Goal: Information Seeking & Learning: Learn about a topic

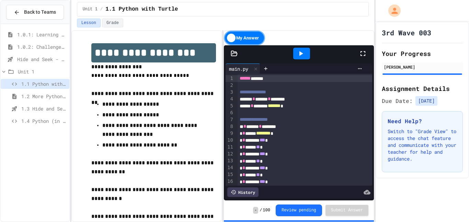
click at [28, 38] on span "1.0.1: Learning to Solve Hard Problems" at bounding box center [41, 34] width 49 height 7
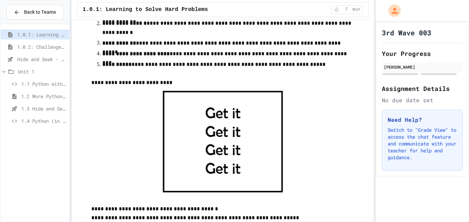
scroll to position [254, 0]
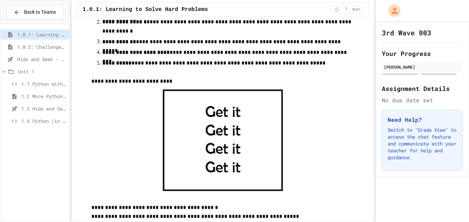
click at [314, 117] on div at bounding box center [229, 140] width 277 height 109
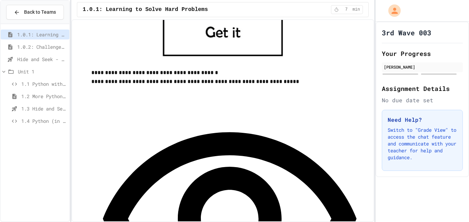
scroll to position [391, 0]
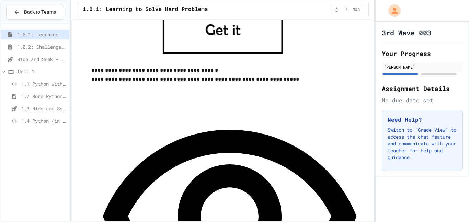
click at [439, 197] on div "3rd Wave 003 Your Progress Davian Walton Assignment Details No due date set Nee…" at bounding box center [422, 122] width 93 height 201
click at [469, 18] on div at bounding box center [422, 11] width 93 height 22
click at [430, 53] on h2 "Your Progress" at bounding box center [422, 54] width 81 height 10
click at [316, 60] on p at bounding box center [229, 61] width 277 height 9
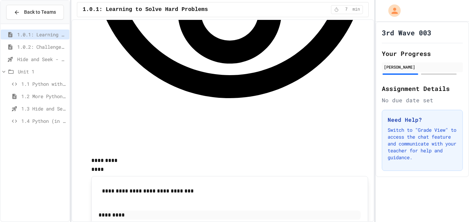
scroll to position [597, 0]
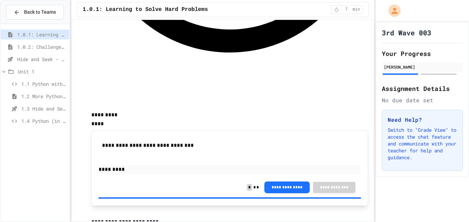
scroll to position [646, 0]
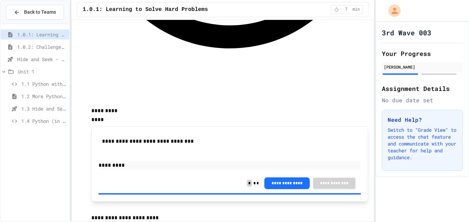
drag, startPoint x: 421, startPoint y: 98, endPoint x: 421, endPoint y: 105, distance: 7.6
click at [421, 105] on div "3rd Wave 003 Your Progress Davian Walton Assignment Details No due date set Nee…" at bounding box center [422, 100] width 93 height 156
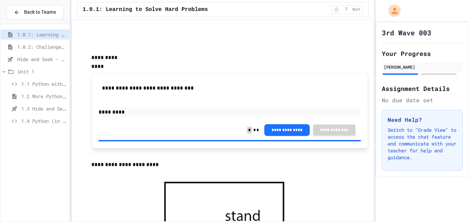
scroll to position [714, 0]
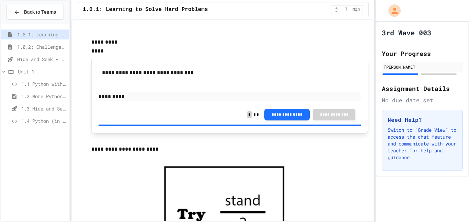
click at [53, 151] on div "1.0.1: Learning to Solve Hard Problems 1.0.2: Challenge Problem - The Bridge Hi…" at bounding box center [35, 123] width 69 height 192
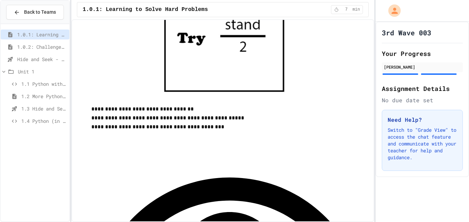
scroll to position [886, 0]
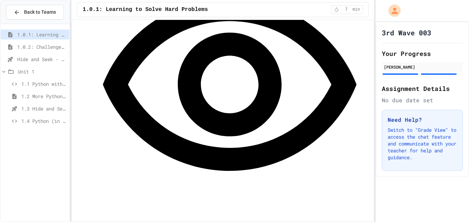
scroll to position [1084, 0]
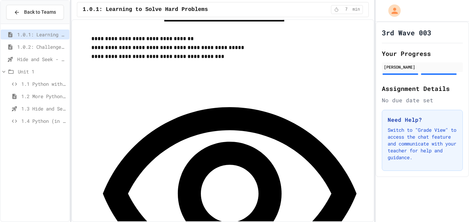
scroll to position [960, 0]
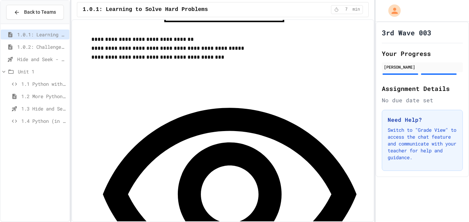
click at [34, 49] on span "1.0.2: Challenge Problem - The Bridge" at bounding box center [41, 46] width 49 height 7
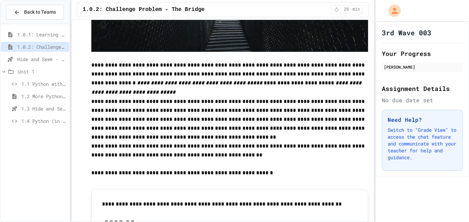
scroll to position [210, 0]
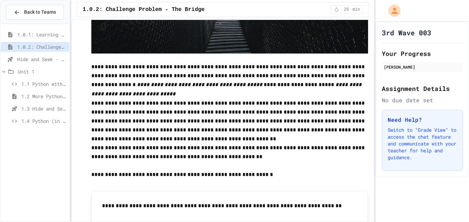
click at [463, 27] on div "3rd Wave 003 Your Progress Davian Walton Assignment Details No due date set Nee…" at bounding box center [422, 100] width 93 height 156
click at [362, 137] on p at bounding box center [229, 139] width 277 height 9
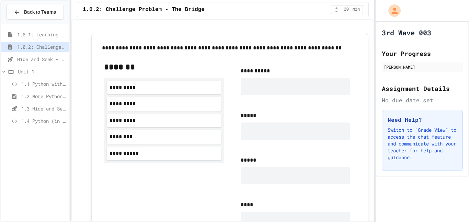
scroll to position [388, 0]
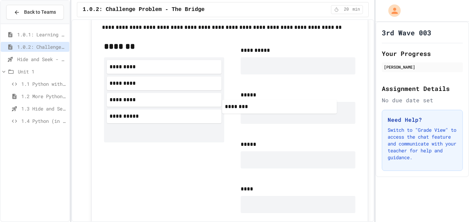
drag, startPoint x: 179, startPoint y: 121, endPoint x: 312, endPoint y: 118, distance: 132.3
click at [312, 118] on div "**********" at bounding box center [230, 152] width 263 height 234
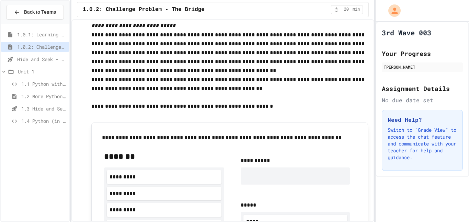
scroll to position [308, 0]
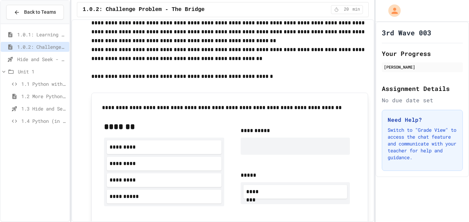
click at [464, 89] on div "3rd Wave 003 Your Progress Davian Walton Assignment Details No due date set Nee…" at bounding box center [422, 100] width 93 height 156
click at [180, 89] on p at bounding box center [229, 85] width 277 height 9
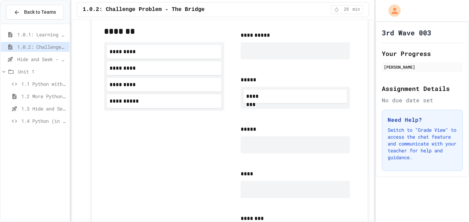
scroll to position [404, 0]
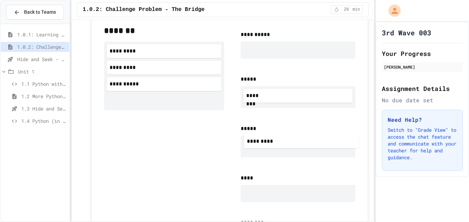
drag, startPoint x: 142, startPoint y: 83, endPoint x: 302, endPoint y: 147, distance: 172.5
click at [302, 147] on div "**********" at bounding box center [230, 139] width 263 height 238
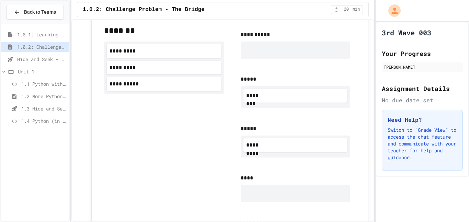
click at [465, 49] on div "3rd Wave 003 Your Progress Davian Walton Assignment Details No due date set Nee…" at bounding box center [422, 100] width 93 height 156
click at [165, 155] on div "**********" at bounding box center [164, 138] width 120 height 227
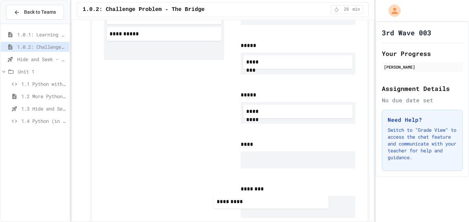
scroll to position [525, 0]
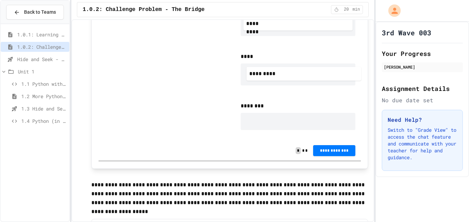
drag, startPoint x: 132, startPoint y: 63, endPoint x: 285, endPoint y: 75, distance: 154.3
click at [285, 75] on div "**********" at bounding box center [230, 19] width 263 height 243
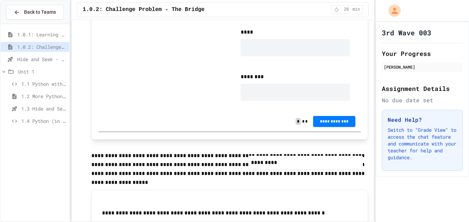
scroll to position [556, 0]
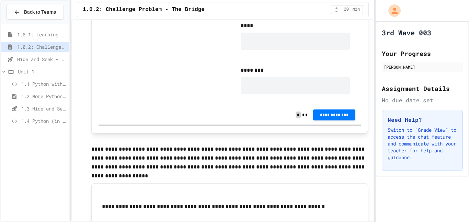
drag, startPoint x: 160, startPoint y: 98, endPoint x: 350, endPoint y: -3, distance: 214.5
click at [350, 0] on html "**********" at bounding box center [234, 111] width 469 height 222
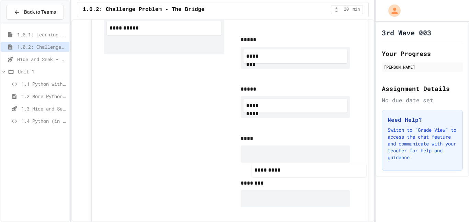
scroll to position [445, 0]
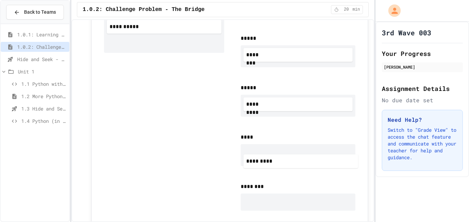
drag, startPoint x: 168, startPoint y: 48, endPoint x: 310, endPoint y: 166, distance: 184.4
click at [310, 166] on div "**********" at bounding box center [230, 100] width 263 height 243
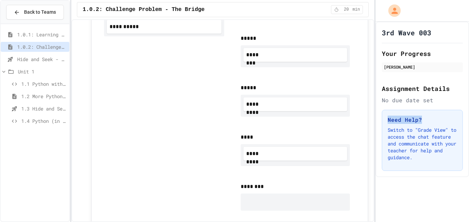
drag, startPoint x: 469, startPoint y: 106, endPoint x: 469, endPoint y: 102, distance: 4.1
click at [469, 102] on div "3rd Wave 003 Your Progress Davian Walton Assignment Details No due date set Nee…" at bounding box center [422, 100] width 93 height 156
click at [207, 129] on div "**********" at bounding box center [164, 100] width 120 height 232
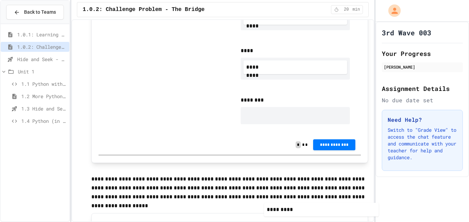
scroll to position [575, 0]
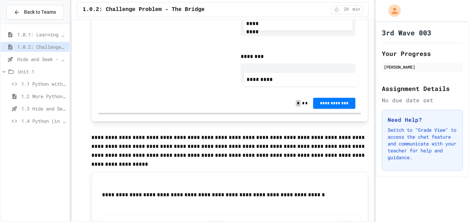
drag, startPoint x: 130, startPoint y: 163, endPoint x: 274, endPoint y: 79, distance: 166.6
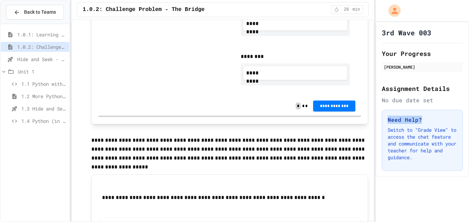
click at [352, 159] on p "**********" at bounding box center [229, 149] width 277 height 27
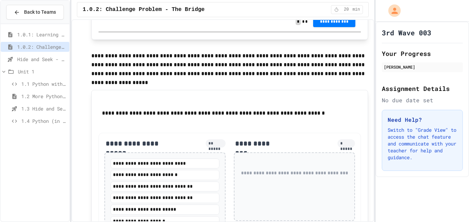
scroll to position [652, 0]
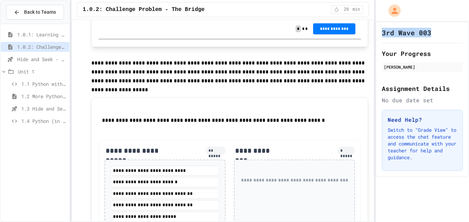
drag, startPoint x: 467, startPoint y: 14, endPoint x: 467, endPoint y: 26, distance: 11.3
click at [467, 26] on div "3rd Wave 003 Your Progress Davian Walton Assignment Details No due date set Nee…" at bounding box center [422, 111] width 93 height 222
click at [450, 30] on div "3rd Wave 003" at bounding box center [422, 33] width 81 height 10
drag, startPoint x: 248, startPoint y: 11, endPoint x: 468, endPoint y: 41, distance: 222.1
click at [468, 41] on div "3rd Wave 003 Your Progress Davian Walton Assignment Details No due date set Nee…" at bounding box center [422, 100] width 93 height 156
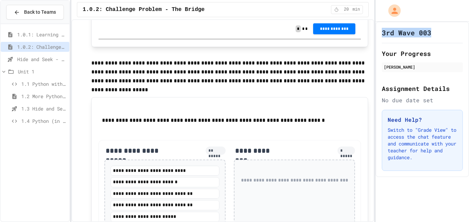
click at [395, 188] on div "3rd Wave 003 Your Progress Davian Walton Assignment Details No due date set Nee…" at bounding box center [422, 122] width 93 height 201
click at [350, 205] on div "**********" at bounding box center [294, 194] width 121 height 69
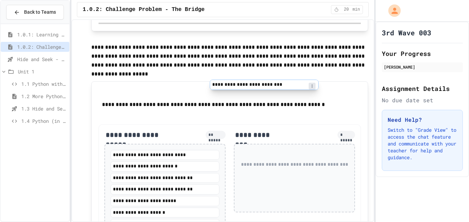
scroll to position [667, 0]
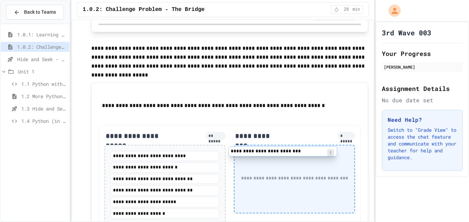
drag, startPoint x: 155, startPoint y: 170, endPoint x: 288, endPoint y: 141, distance: 135.6
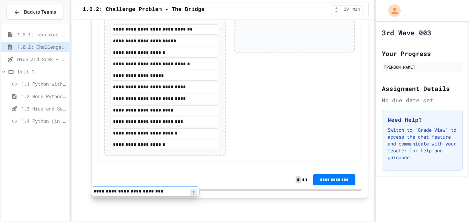
scroll to position [829, 0]
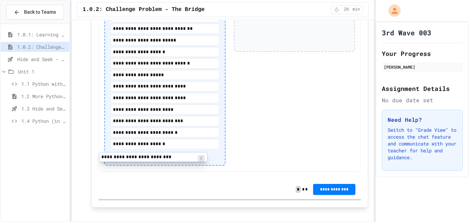
drag, startPoint x: 288, startPoint y: 45, endPoint x: 138, endPoint y: 182, distance: 203.3
click at [138, 182] on div "**********" at bounding box center [230, 64] width 263 height 273
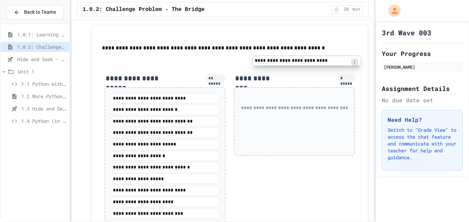
scroll to position [723, 0]
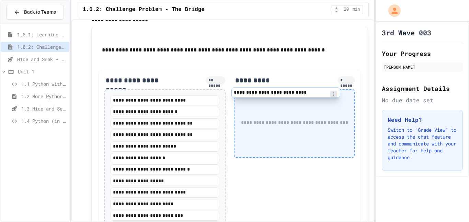
drag, startPoint x: 187, startPoint y: 118, endPoint x: 322, endPoint y: 90, distance: 137.8
click at [322, 90] on div "**********" at bounding box center [230, 175] width 263 height 210
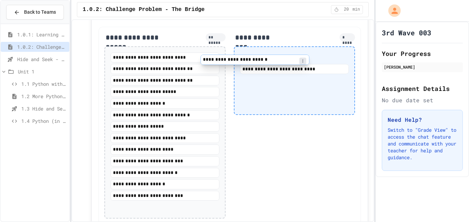
scroll to position [763, 0]
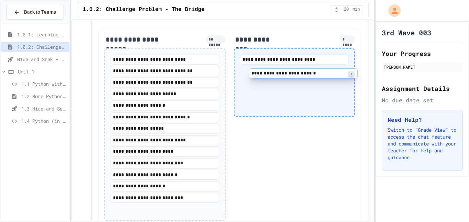
drag, startPoint x: 117, startPoint y: 66, endPoint x: 259, endPoint y: 72, distance: 141.7
click at [259, 72] on div "**********" at bounding box center [230, 128] width 263 height 198
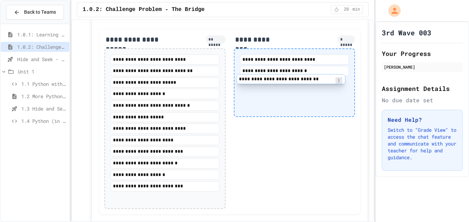
drag, startPoint x: 182, startPoint y: 82, endPoint x: 318, endPoint y: 80, distance: 135.7
click at [318, 80] on div "**********" at bounding box center [230, 122] width 263 height 186
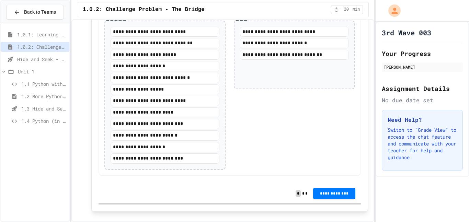
scroll to position [790, 0]
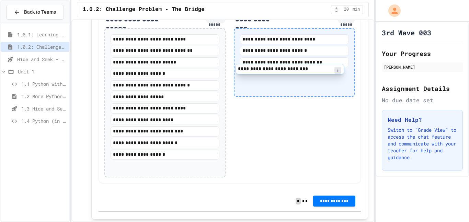
drag, startPoint x: 130, startPoint y: 158, endPoint x: 267, endPoint y: 64, distance: 166.2
click at [267, 64] on div "**********" at bounding box center [230, 96] width 263 height 175
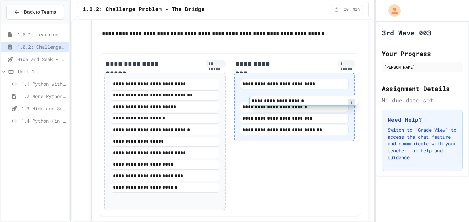
scroll to position [736, 0]
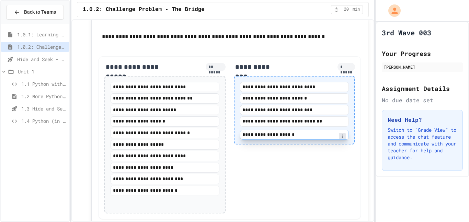
drag, startPoint x: 134, startPoint y: 159, endPoint x: 303, endPoint y: 139, distance: 169.4
click at [303, 139] on div "**********" at bounding box center [230, 137] width 263 height 163
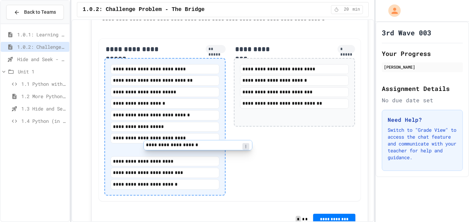
scroll to position [755, 0]
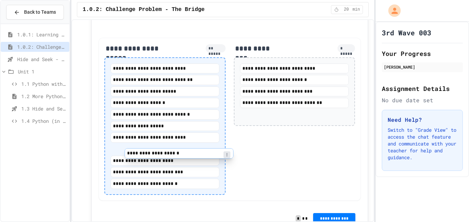
drag, startPoint x: 278, startPoint y: 135, endPoint x: 154, endPoint y: 166, distance: 127.8
click at [154, 166] on div "**********" at bounding box center [230, 119] width 263 height 163
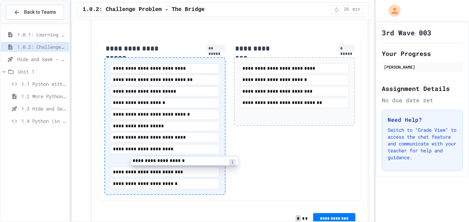
drag, startPoint x: 169, startPoint y: 151, endPoint x: 194, endPoint y: 165, distance: 28.6
click at [194, 165] on div "**********" at bounding box center [165, 127] width 109 height 126
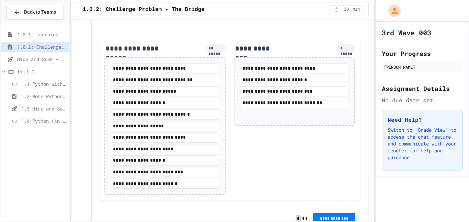
click at [350, 186] on div "**********" at bounding box center [294, 120] width 121 height 152
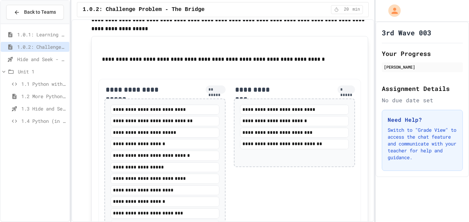
scroll to position [794, 0]
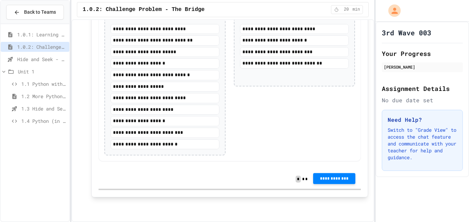
click at [336, 182] on button "**********" at bounding box center [334, 178] width 42 height 11
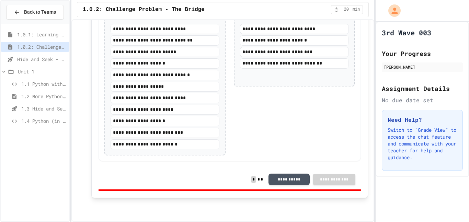
click at [285, 178] on button "**********" at bounding box center [289, 179] width 41 height 12
click at [365, 95] on div "**********" at bounding box center [229, 76] width 277 height 243
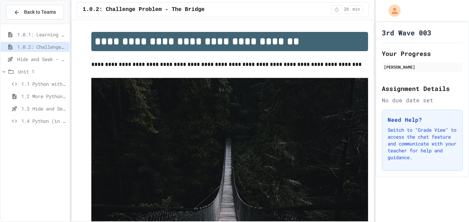
scroll to position [0, 0]
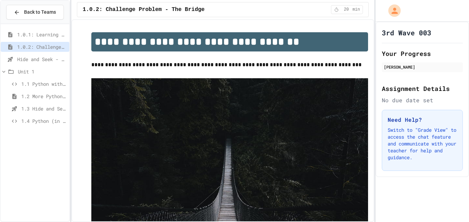
click at [26, 74] on span "Unit 1" at bounding box center [42, 71] width 49 height 7
click at [38, 57] on span "Hide and Seek - SUB" at bounding box center [41, 59] width 49 height 7
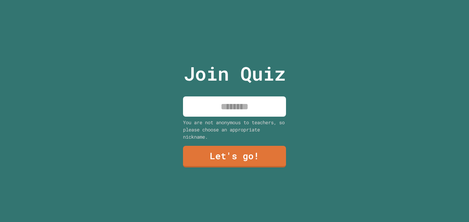
click at [229, 103] on input at bounding box center [234, 107] width 103 height 20
type input "*"
type input "******"
click at [230, 157] on link "Let's go!" at bounding box center [235, 156] width 104 height 23
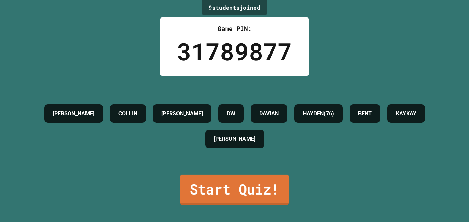
click at [234, 187] on link "Start Quiz!" at bounding box center [235, 190] width 110 height 30
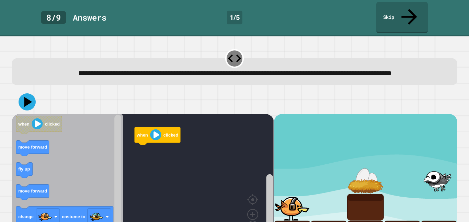
click at [449, 79] on div "**********" at bounding box center [235, 71] width 446 height 27
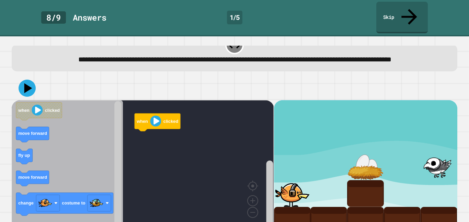
scroll to position [23, 0]
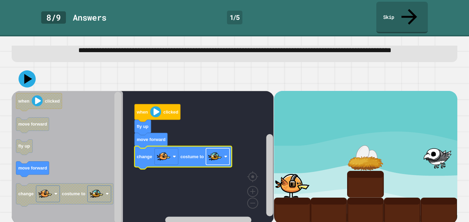
click at [213, 154] on image "Blockly Workspace" at bounding box center [215, 157] width 14 height 14
click at [223, 157] on rect "Blockly Workspace" at bounding box center [218, 156] width 24 height 16
click at [26, 69] on icon at bounding box center [27, 79] width 21 height 21
click at [227, 155] on image "Blockly Workspace" at bounding box center [225, 156] width 3 height 3
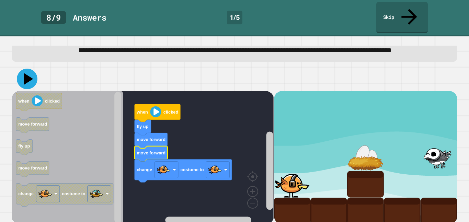
click at [23, 72] on icon at bounding box center [27, 79] width 21 height 21
click at [211, 165] on image "Blockly Workspace" at bounding box center [215, 170] width 14 height 14
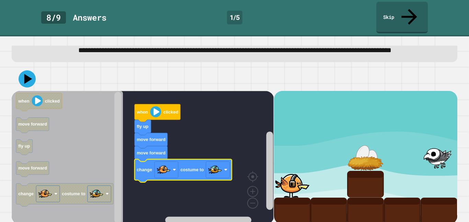
click at [23, 71] on icon at bounding box center [27, 78] width 17 height 17
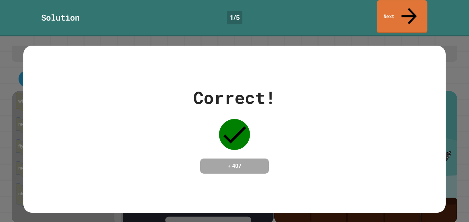
click at [398, 8] on link "Next" at bounding box center [402, 16] width 50 height 33
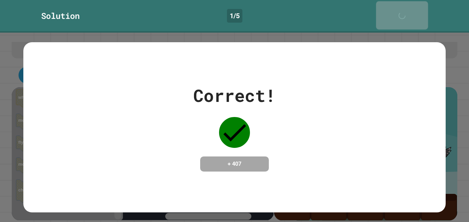
scroll to position [22, 0]
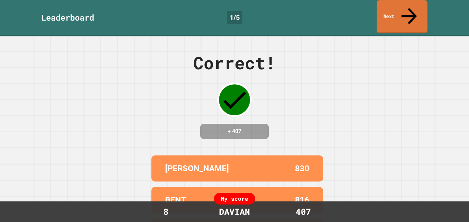
click at [415, 10] on link "Next" at bounding box center [402, 16] width 51 height 33
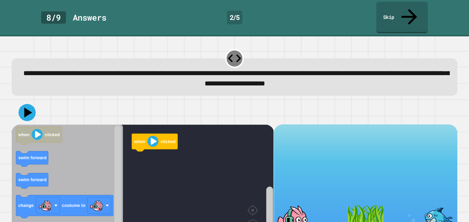
click at [461, 78] on div "**********" at bounding box center [234, 129] width 469 height 186
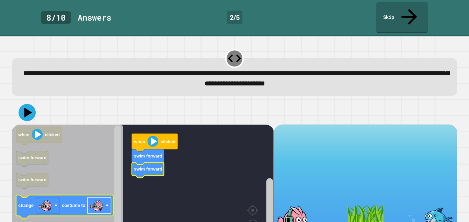
click at [96, 199] on image "Blockly Workspace" at bounding box center [97, 206] width 14 height 14
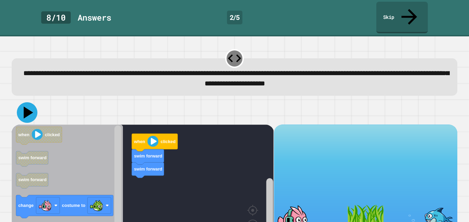
click at [24, 102] on icon at bounding box center [27, 112] width 21 height 21
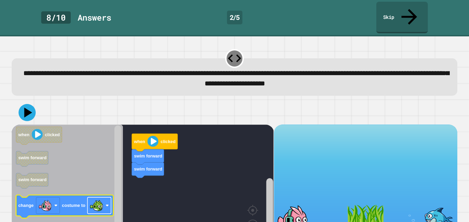
click at [94, 199] on image "Blockly Workspace" at bounding box center [97, 206] width 14 height 14
click at [96, 199] on image "Blockly Workspace" at bounding box center [97, 206] width 14 height 14
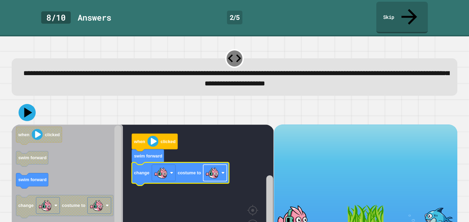
click at [205, 165] on rect "Blockly Workspace" at bounding box center [215, 173] width 24 height 16
click at [32, 102] on icon at bounding box center [27, 112] width 21 height 21
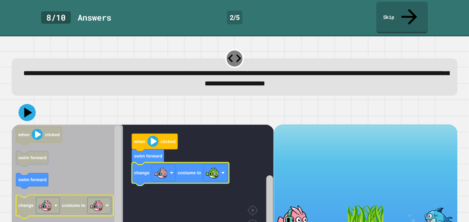
click at [48, 199] on image "Blockly Workspace" at bounding box center [45, 206] width 14 height 14
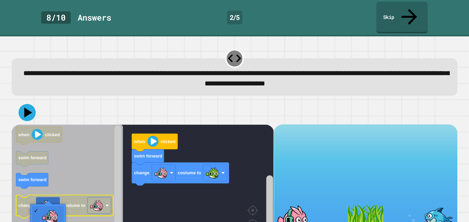
click at [89, 197] on rect "Blockly Workspace" at bounding box center [100, 205] width 24 height 16
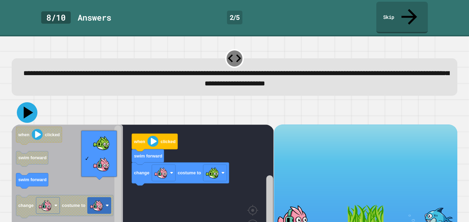
click at [20, 103] on icon at bounding box center [27, 112] width 21 height 21
click at [433, 101] on div at bounding box center [235, 113] width 446 height 24
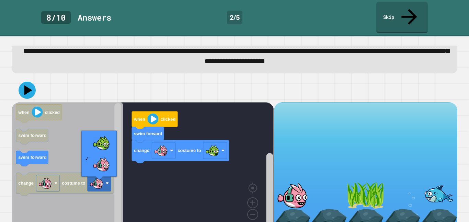
scroll to position [23, 0]
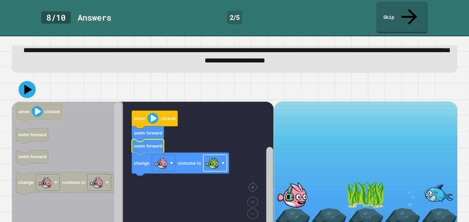
click at [211, 148] on div "**********" at bounding box center [234, 129] width 469 height 186
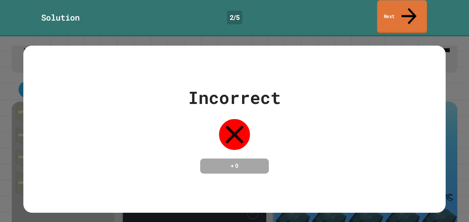
click at [393, 10] on link "Next" at bounding box center [402, 16] width 50 height 33
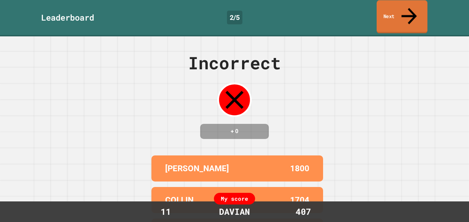
click at [393, 10] on link "Next" at bounding box center [402, 16] width 51 height 33
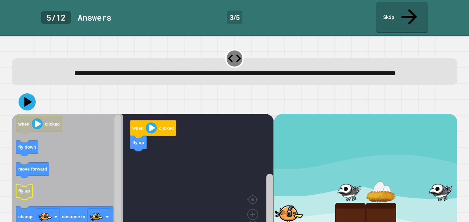
click at [27, 189] on text "fly up" at bounding box center [24, 191] width 12 height 5
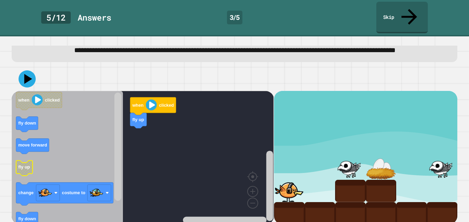
click at [25, 165] on text "fly up" at bounding box center [24, 167] width 12 height 5
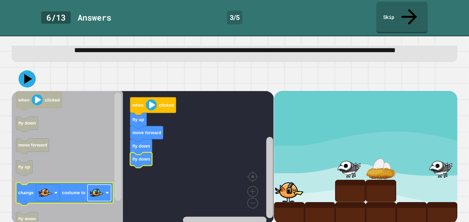
click at [91, 194] on image "Blockly Workspace" at bounding box center [97, 193] width 14 height 14
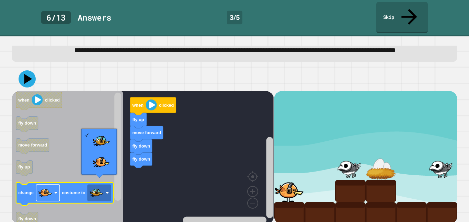
click at [39, 192] on image "Blockly Workspace" at bounding box center [45, 193] width 14 height 14
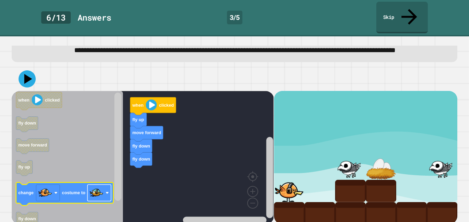
click at [93, 188] on image "Blockly Workspace" at bounding box center [97, 193] width 14 height 14
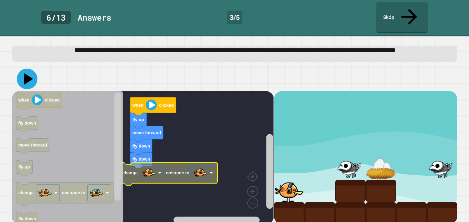
click at [32, 78] on icon at bounding box center [27, 79] width 21 height 21
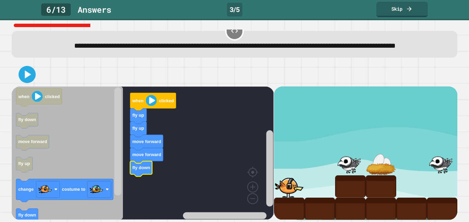
scroll to position [23, 0]
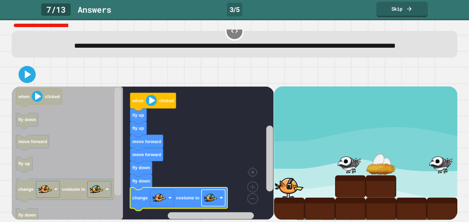
click at [204, 200] on image "Blockly Workspace" at bounding box center [211, 198] width 14 height 14
click at [219, 197] on rect "Blockly Workspace" at bounding box center [214, 198] width 24 height 16
click at [23, 71] on icon at bounding box center [27, 74] width 16 height 16
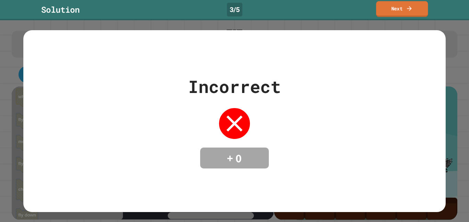
click at [406, 14] on link "Next" at bounding box center [402, 9] width 52 height 16
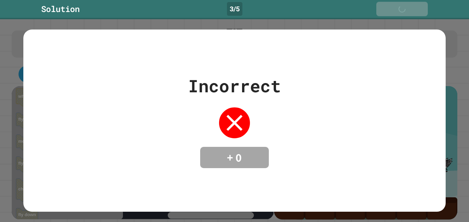
scroll to position [22, 0]
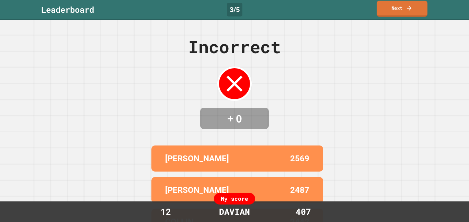
click at [406, 14] on link "Next" at bounding box center [402, 9] width 51 height 16
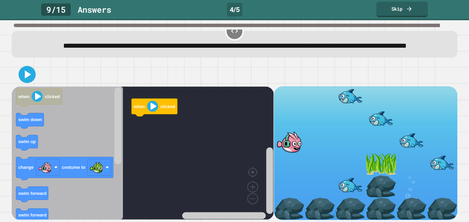
scroll to position [23, 0]
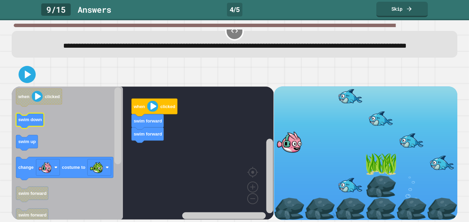
click at [25, 126] on icon "Blockly Workspace" at bounding box center [30, 120] width 28 height 15
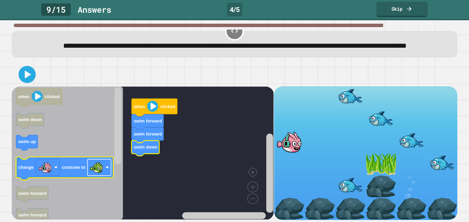
click at [95, 171] on image "Blockly Workspace" at bounding box center [97, 168] width 14 height 14
click at [104, 162] on rect "Blockly Workspace" at bounding box center [100, 167] width 24 height 16
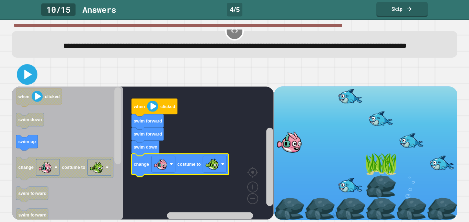
click at [32, 70] on icon at bounding box center [27, 74] width 16 height 16
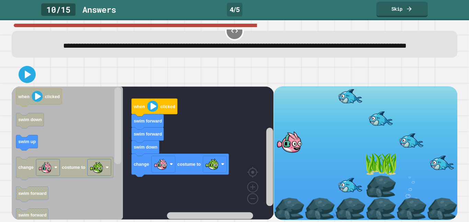
click at [32, 196] on text "swim forward" at bounding box center [32, 193] width 29 height 5
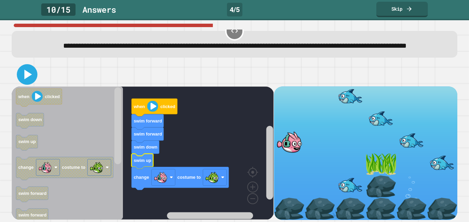
click at [22, 76] on icon at bounding box center [27, 74] width 16 height 16
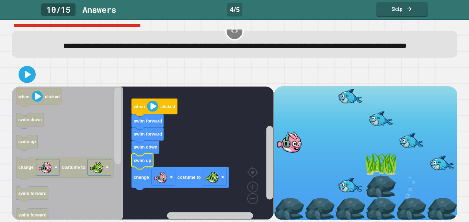
click at [138, 163] on icon "Blockly Workspace" at bounding box center [143, 161] width 22 height 15
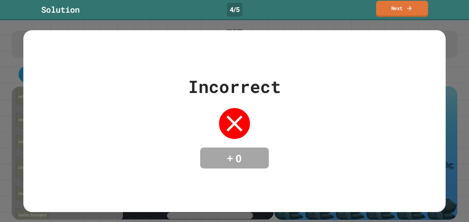
click at [398, 3] on link "Next" at bounding box center [402, 9] width 52 height 16
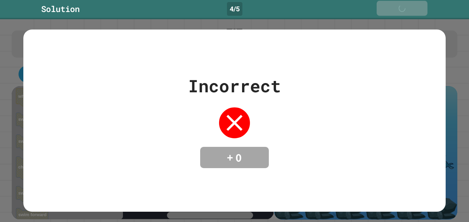
scroll to position [0, 0]
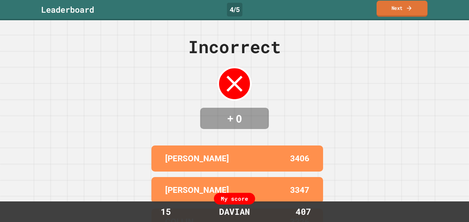
click at [398, 7] on link "Next" at bounding box center [402, 9] width 51 height 16
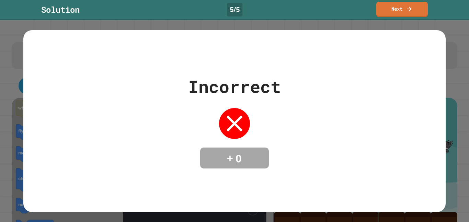
click at [304, 75] on div "Incorrect + 0" at bounding box center [234, 121] width 422 height 95
click at [404, 9] on link "Next" at bounding box center [402, 9] width 52 height 16
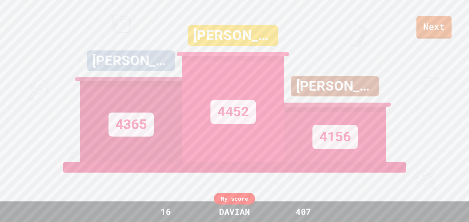
click at [424, 34] on link "Next" at bounding box center [434, 27] width 35 height 23
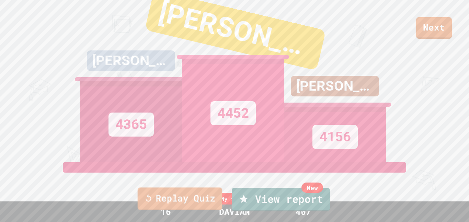
click at [216, 192] on link "Replay Quiz" at bounding box center [180, 199] width 85 height 23
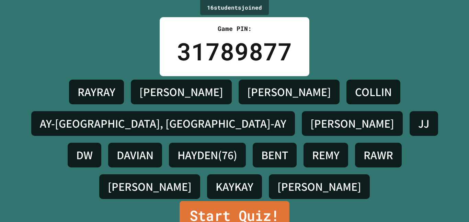
click at [214, 201] on link "Start Quiz!" at bounding box center [235, 216] width 110 height 30
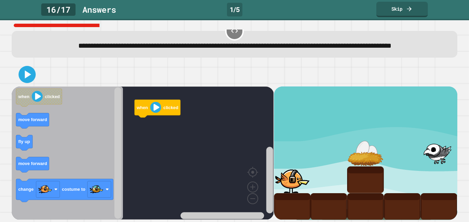
click at [294, 80] on div "**********" at bounding box center [234, 114] width 450 height 193
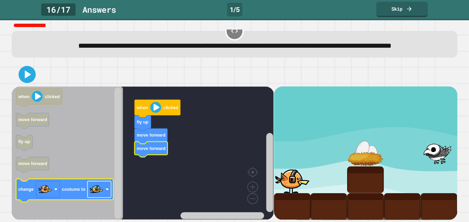
click at [95, 190] on image "Blockly Workspace" at bounding box center [97, 190] width 14 height 14
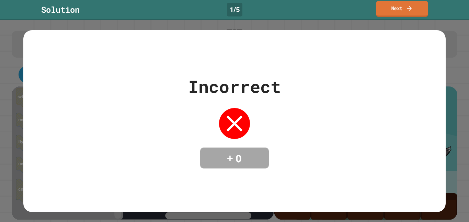
click at [400, 8] on link "Next" at bounding box center [402, 9] width 52 height 16
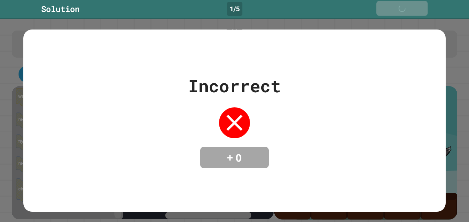
scroll to position [22, 0]
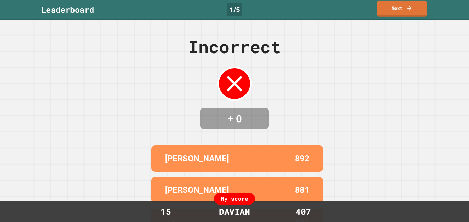
click at [384, 3] on link "Next" at bounding box center [402, 9] width 50 height 16
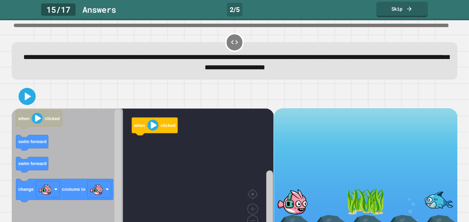
click at [308, 70] on span "**********" at bounding box center [236, 63] width 426 height 18
click at [162, 105] on div at bounding box center [235, 96] width 446 height 24
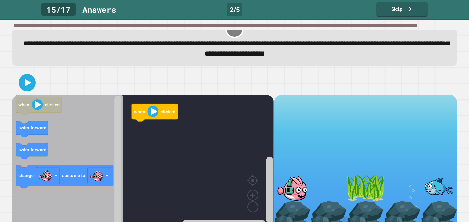
scroll to position [23, 0]
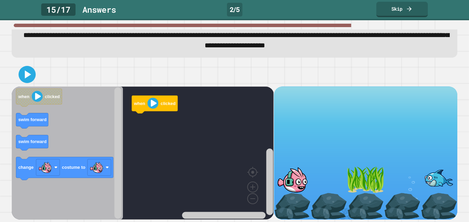
click at [96, 120] on icon "Blockly Workspace" at bounding box center [67, 153] width 111 height 133
click at [149, 105] on image "Blockly Workspace" at bounding box center [153, 103] width 11 height 11
